Goal: Task Accomplishment & Management: Manage account settings

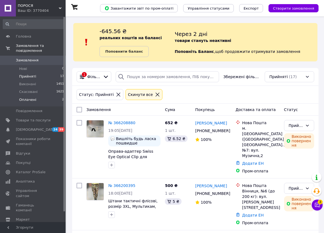
click at [34, 96] on li "Оплачені 2" at bounding box center [33, 101] width 67 height 10
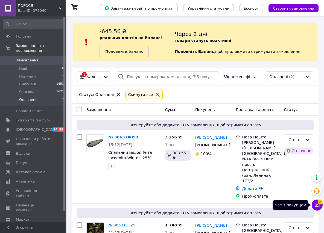
click at [317, 203] on icon at bounding box center [317, 205] width 5 height 5
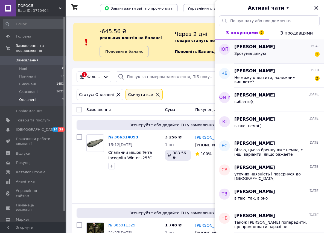
click at [267, 53] on div "Зрозумів дякую 1" at bounding box center [277, 54] width 85 height 9
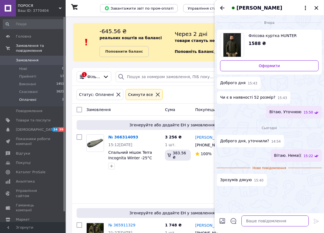
click at [249, 220] on textarea at bounding box center [275, 220] width 67 height 11
type textarea "вибачте(("
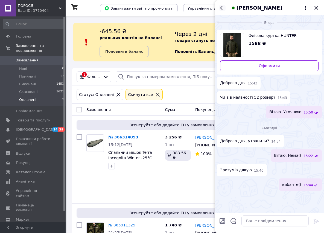
click at [220, 6] on icon "Назад" at bounding box center [222, 8] width 7 height 7
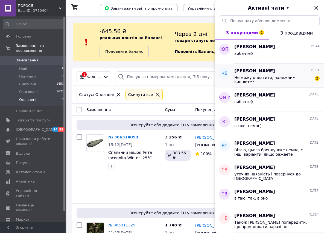
click at [254, 80] on div "Не можу оплатити, належним вишлете?" at bounding box center [274, 79] width 78 height 9
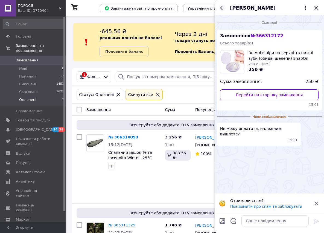
click at [223, 7] on icon "Назад" at bounding box center [222, 8] width 7 height 7
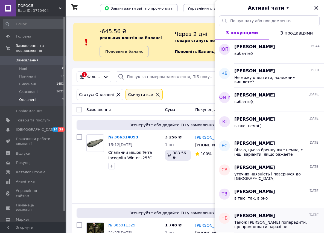
click at [276, 222] on span "Також [PERSON_NAME] попередити, що пром оплати наразі не приймаються. Тільки на…" at bounding box center [274, 224] width 78 height 9
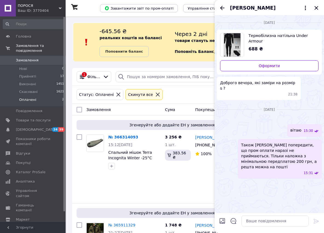
scroll to position [8, 0]
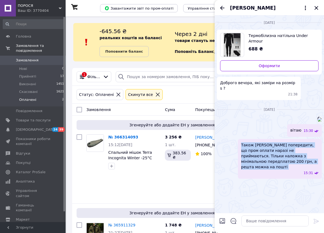
drag, startPoint x: 269, startPoint y: 197, endPoint x: 240, endPoint y: 182, distance: 32.8
click at [240, 179] on div "Також [PERSON_NAME] попередити, що пром оплати наразі не приймаються. Тільки на…" at bounding box center [280, 159] width 84 height 40
copy span "Також [PERSON_NAME] попередити, що пром оплати наразі не приймаються. Тільки на…"
click at [221, 8] on icon "Назад" at bounding box center [222, 8] width 4 height 4
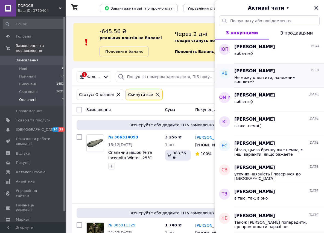
click at [253, 77] on span "Не можу оплатити, належним вишлете?" at bounding box center [274, 79] width 78 height 9
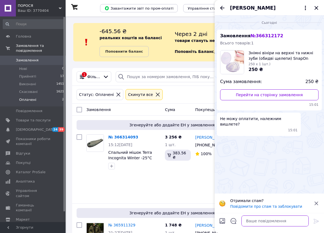
click at [249, 218] on textarea at bounding box center [275, 220] width 67 height 11
paste textarea "Також [PERSON_NAME] попередити, що пром оплати наразі не приймаються. Тільки на…"
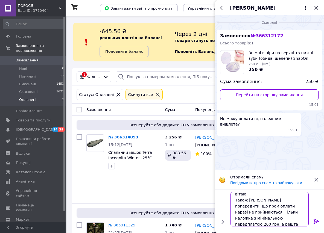
scroll to position [4, 0]
drag, startPoint x: 247, startPoint y: 199, endPoint x: 234, endPoint y: 199, distance: 13.1
click at [234, 199] on textarea "вітаю Також [PERSON_NAME] попередити, що пром оплати наразі не приймаються. Тіл…" at bounding box center [270, 209] width 78 height 35
type textarea "вітаю [PERSON_NAME] попередити, що пром оплати наразі не приймаються. Тільки на…"
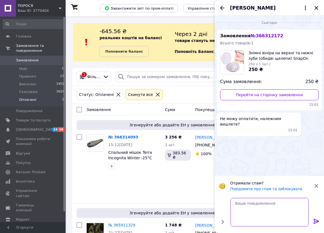
scroll to position [0, 0]
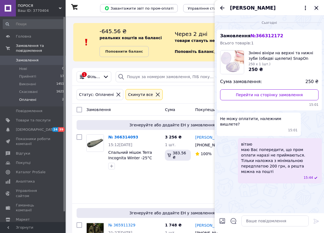
click at [319, 6] on icon "Закрити" at bounding box center [317, 8] width 7 height 7
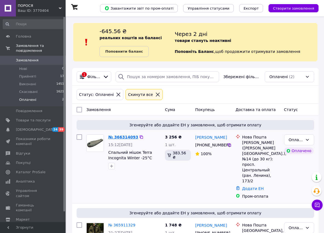
click at [121, 137] on link "№ 366314093" at bounding box center [123, 137] width 30 height 4
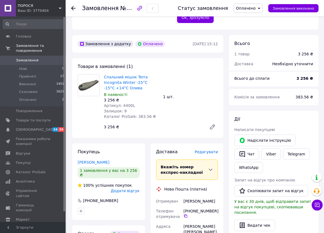
scroll to position [192, 0]
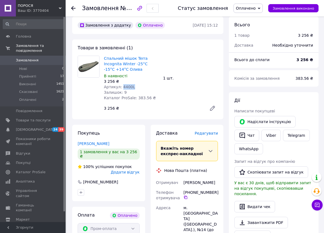
drag, startPoint x: 128, startPoint y: 71, endPoint x: 120, endPoint y: 71, distance: 8.0
click at [120, 84] on div "Артикул: 4400L" at bounding box center [131, 86] width 55 height 5
copy span "4400L"
click at [36, 118] on span "Товари та послуги" at bounding box center [33, 120] width 35 height 5
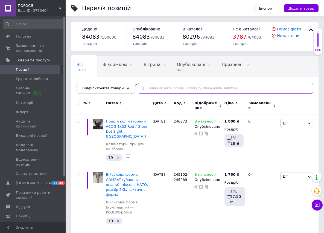
paste input "4400L"
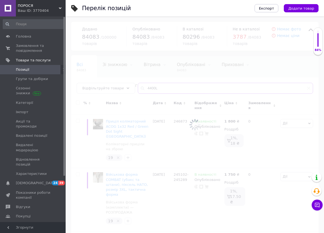
type input "4400L"
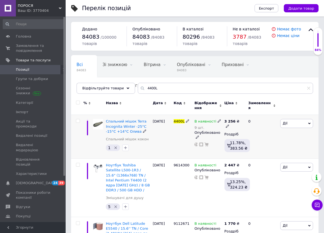
click at [218, 120] on span at bounding box center [220, 121] width 4 height 4
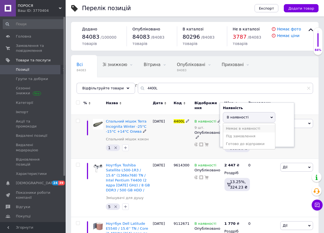
click at [244, 128] on li "Немає в наявності" at bounding box center [249, 129] width 52 height 8
drag, startPoint x: 234, startPoint y: 139, endPoint x: 216, endPoint y: 140, distance: 18.4
click at [216, 140] on div "В наявності 9 шт. Наявність Немає в наявності В наявності Під замовлення Готово…" at bounding box center [208, 133] width 27 height 28
type input "0"
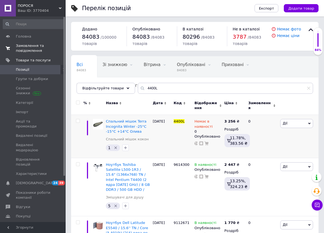
click at [31, 53] on span "Замовлення та повідомлення" at bounding box center [33, 48] width 35 height 10
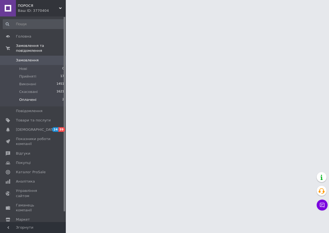
click at [29, 97] on span "Оплачені" at bounding box center [27, 99] width 17 height 5
click at [22, 127] on span "[DEMOGRAPHIC_DATA]" at bounding box center [36, 129] width 41 height 5
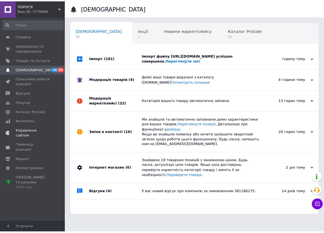
scroll to position [0, 3]
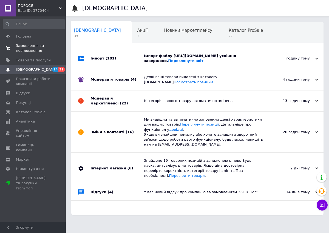
click at [22, 48] on span "Замовлення та повідомлення" at bounding box center [33, 48] width 35 height 10
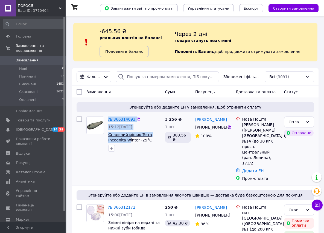
drag, startPoint x: 105, startPoint y: 136, endPoint x: 128, endPoint y: 138, distance: 23.4
click at [128, 138] on div "№ 366314093 15:12[DATE] Спальний мішок Terra Incognita Winter -25°C -15°C +14°C…" at bounding box center [123, 133] width 79 height 39
drag, startPoint x: 141, startPoint y: 148, endPoint x: 118, endPoint y: 142, distance: 23.8
click at [141, 148] on div at bounding box center [134, 148] width 54 height 9
drag, startPoint x: 107, startPoint y: 133, endPoint x: 137, endPoint y: 139, distance: 30.8
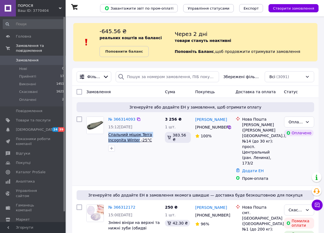
click at [137, 139] on div "№ 366314093 15:12[DATE] Спальний мішок Terra Incognita Winter -25°C -15°C +14°C…" at bounding box center [134, 133] width 57 height 39
copy span "Спальний мішок Terra Incognita Winter"
click at [229, 126] on icon at bounding box center [229, 126] width 3 height 3
